Goal: Task Accomplishment & Management: Use online tool/utility

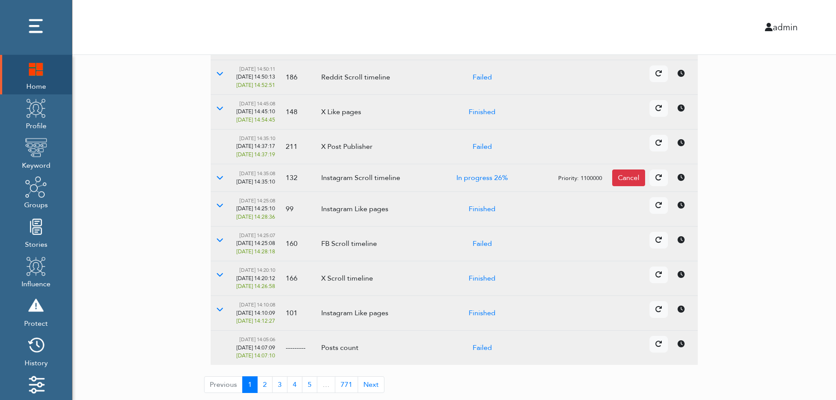
scroll to position [165, 0]
click at [775, 242] on div "Available accounts 312+0 45 11 36 19 222 9 Tasks Active: 6 Waiting: 6 Recently:…" at bounding box center [453, 144] width 763 height 510
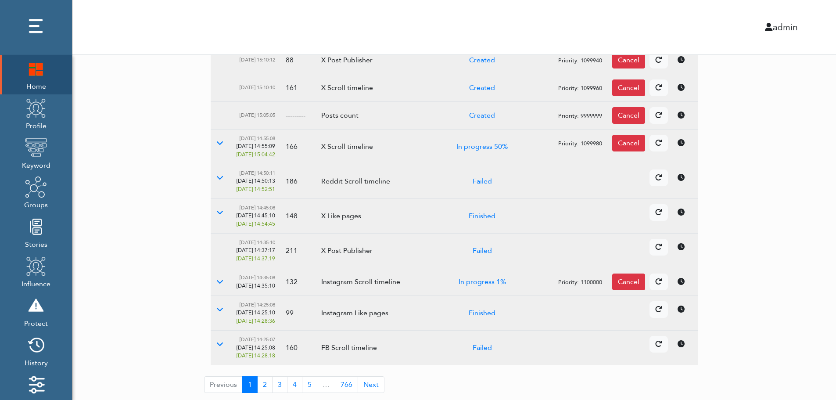
scroll to position [151, 0]
click at [223, 216] on button at bounding box center [220, 212] width 18 height 17
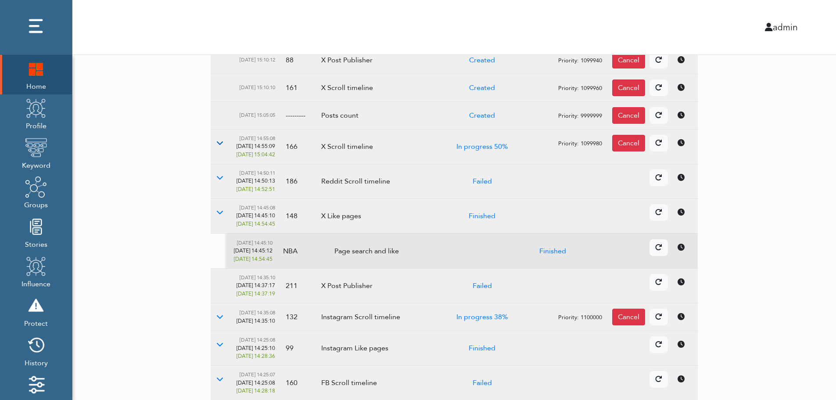
click at [224, 143] on button at bounding box center [220, 143] width 18 height 17
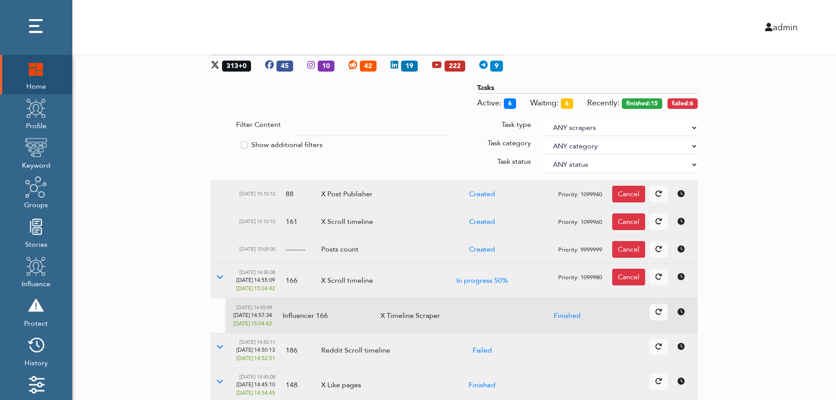
scroll to position [0, 0]
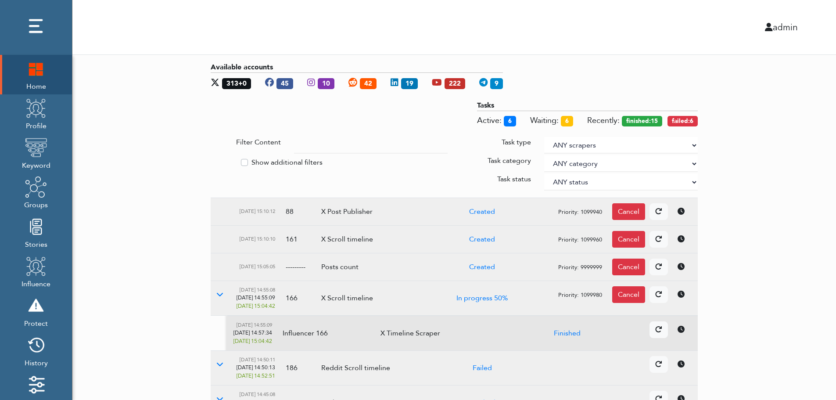
click at [693, 144] on select "ANY scrapers Facebook profile Facebook keyword X profile X keyword Instagram pr…" at bounding box center [621, 145] width 154 height 17
click at [287, 160] on label "Show additional filters" at bounding box center [286, 162] width 71 height 11
click at [218, 160] on input "Show additional filters" at bounding box center [214, 161] width 7 height 9
checkbox input "true"
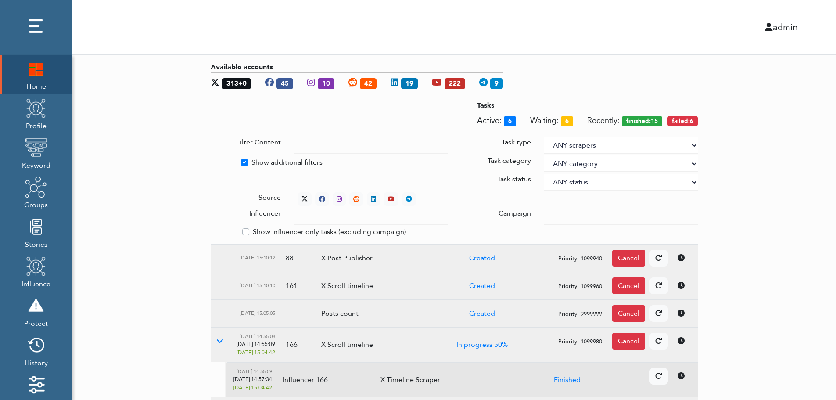
click at [544, 213] on div at bounding box center [620, 216] width 167 height 17
click at [362, 218] on input "text" at bounding box center [371, 216] width 154 height 17
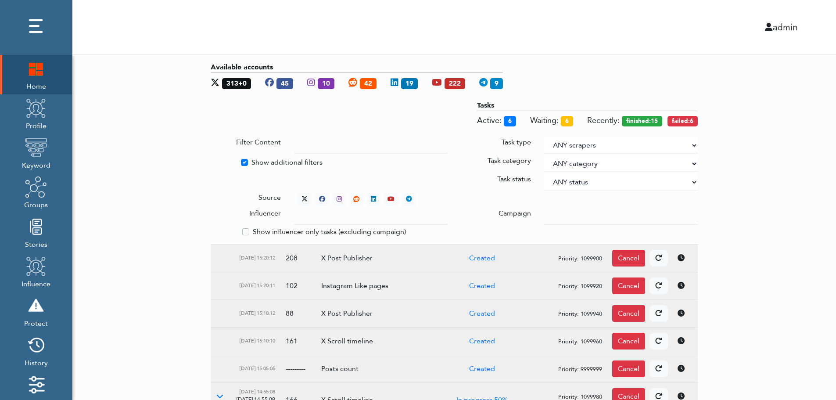
click at [573, 179] on select "ANY status None Created In progress Finished Failed Wait to retry Canceled Skip…" at bounding box center [621, 182] width 154 height 17
click at [544, 174] on select "ANY status None Created In progress Finished Failed Wait to retry Canceled Skip…" at bounding box center [621, 182] width 154 height 17
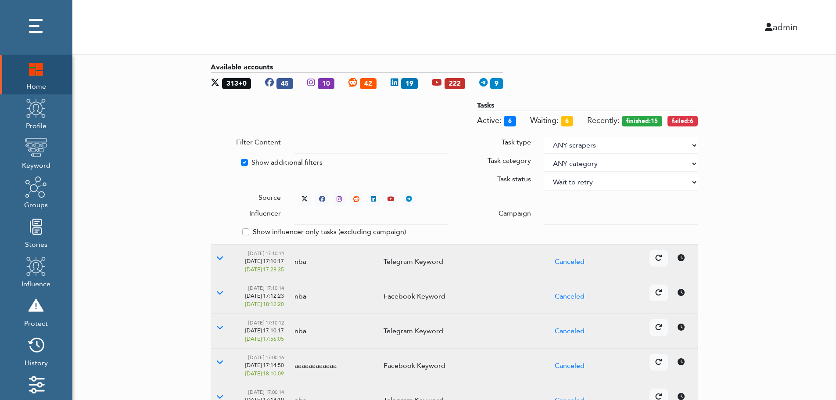
select select "4"
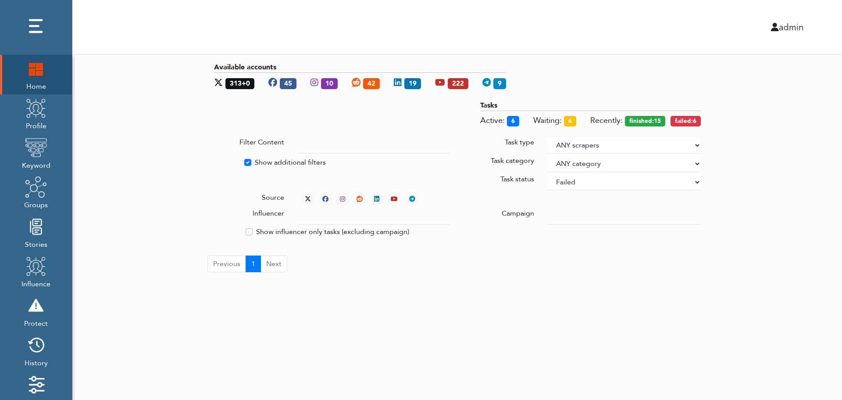
click at [752, 135] on div "Available accounts 313+0 45 10 42 19 222 9 Tasks Active: 6 Waiting: 6 Recently:…" at bounding box center [457, 167] width 770 height 224
click at [782, 201] on div "Available accounts 313+0 45 10 42 19 222 9 Tasks Active: 6 Waiting: 6 Recently:…" at bounding box center [457, 167] width 770 height 224
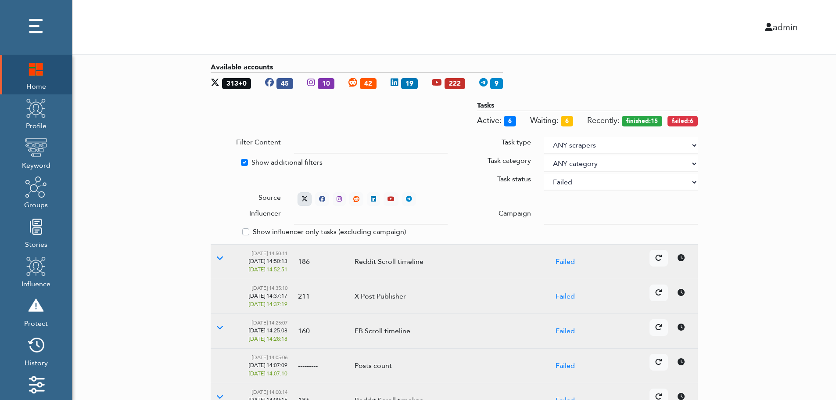
click at [303, 196] on icon at bounding box center [304, 199] width 6 height 6
click at [754, 189] on div "Available accounts 313+0 45 10 42 19 222 9 Tasks Active: 6 Waiting: 6 Recently:…" at bounding box center [453, 340] width 763 height 571
click at [596, 190] on select "ANY status None Created In progress Finished Failed Wait to retry Canceled Skip…" at bounding box center [621, 182] width 154 height 17
click at [544, 174] on select "ANY status None Created In progress Finished Failed Wait to retry Canceled Skip…" at bounding box center [621, 182] width 154 height 17
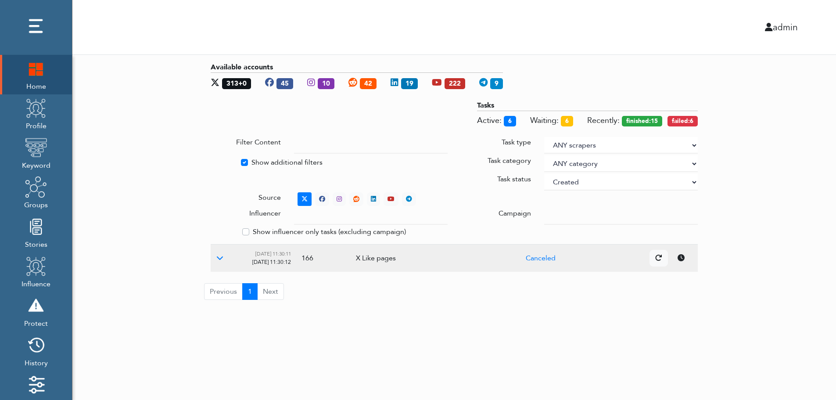
select select "0"
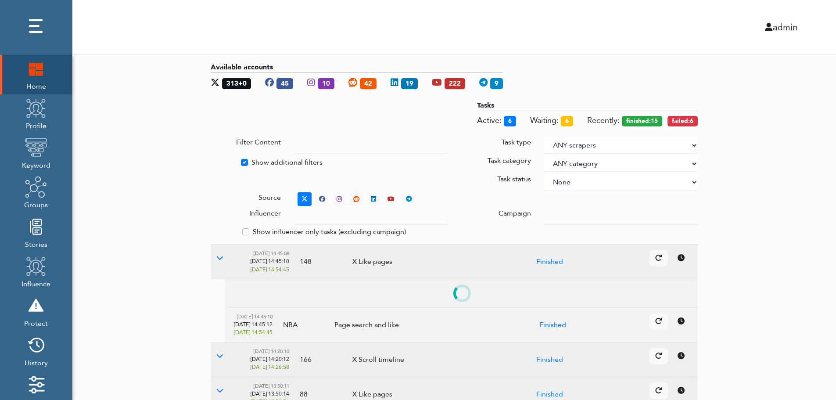
select select
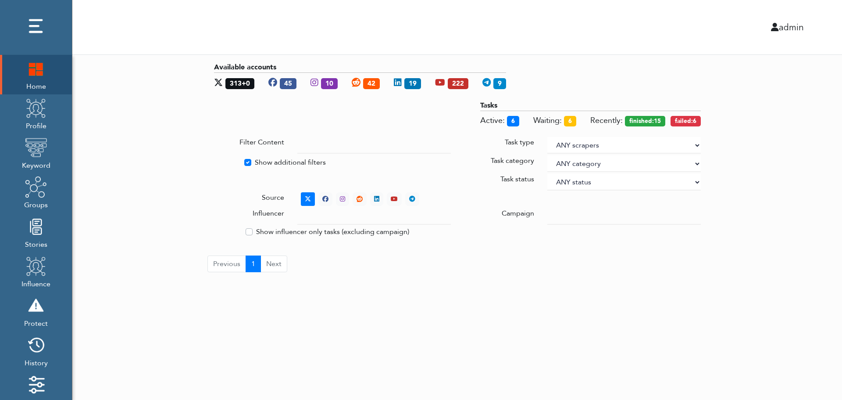
click at [693, 144] on select "ANY scrapers Facebook profile Facebook keyword X profile X keyword Instagram pr…" at bounding box center [625, 145] width 154 height 17
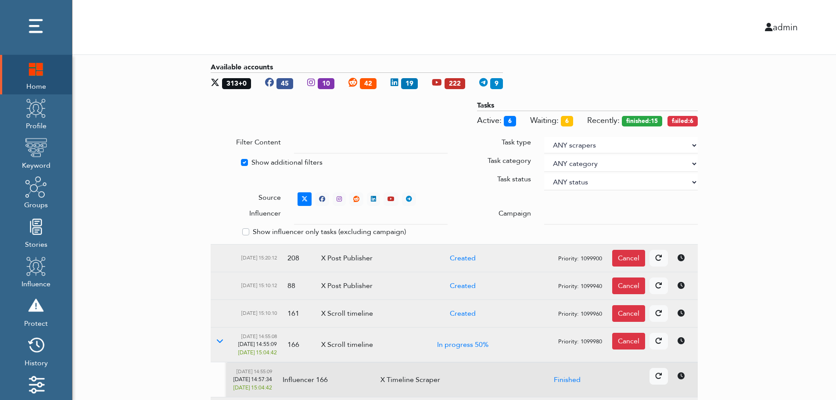
click at [287, 160] on label "Show additional filters" at bounding box center [286, 162] width 71 height 11
click at [218, 160] on input "Show additional filters" at bounding box center [214, 161] width 7 height 9
checkbox input "false"
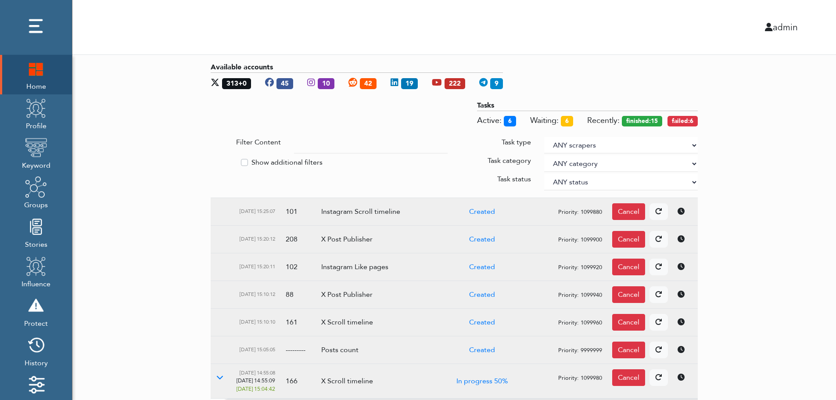
click at [544, 213] on div "Priority: 1099880 Details Cancel" at bounding box center [608, 211] width 168 height 17
click at [362, 218] on td "Instagram Scroll timeline" at bounding box center [368, 212] width 105 height 28
click at [573, 179] on select "ANY status None Created In progress Finished Failed Wait to retry Canceled Skip…" at bounding box center [621, 182] width 154 height 17
click at [758, 221] on div "Available accounts 313+0 45 10 42 19 222 9 Tasks Active: 6 Waiting: 6 Recently:…" at bounding box center [453, 331] width 763 height 552
click at [812, 265] on div "Available accounts 313+0 45 10 42 19 222 9 Tasks Active: 6 Waiting: 6 Recently:…" at bounding box center [453, 331] width 763 height 552
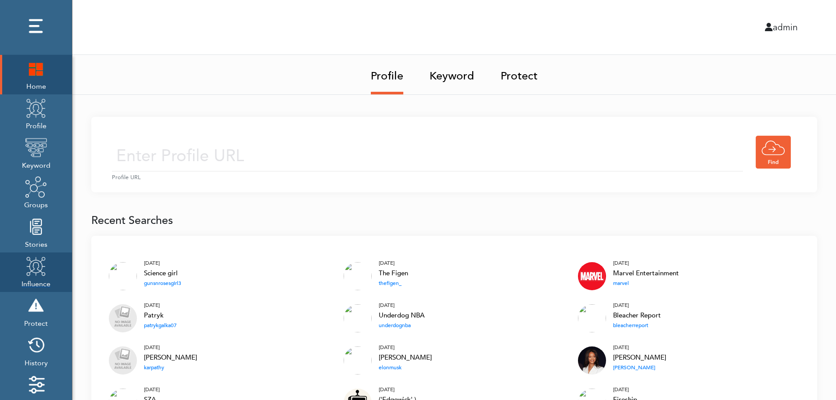
click at [44, 272] on img at bounding box center [36, 266] width 22 height 22
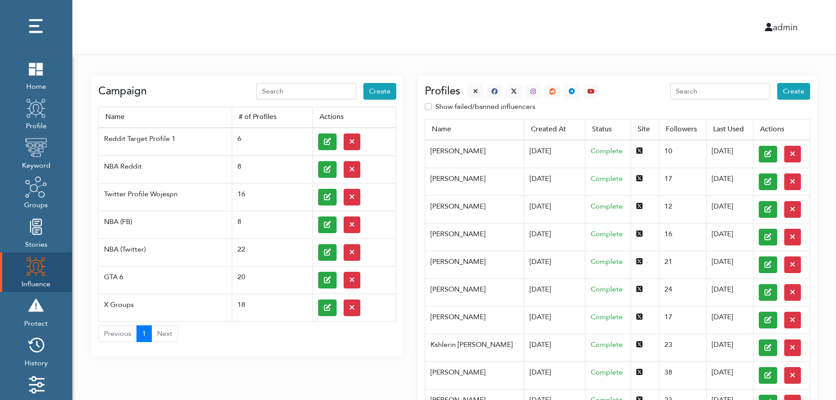
click at [227, 346] on div "Campaign Create Name # of Profiles Actions Reddit Target Profile 1 6 NBA Reddit…" at bounding box center [247, 216] width 312 height 280
click at [41, 77] on img at bounding box center [36, 68] width 22 height 22
